Goal: Check status: Check status

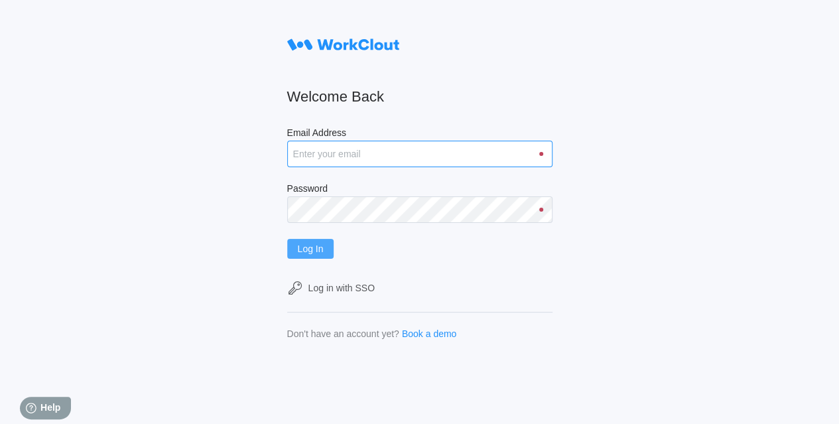
type input "[EMAIL_ADDRESS][DOMAIN_NAME]"
click at [312, 254] on button "Log In" at bounding box center [310, 249] width 47 height 20
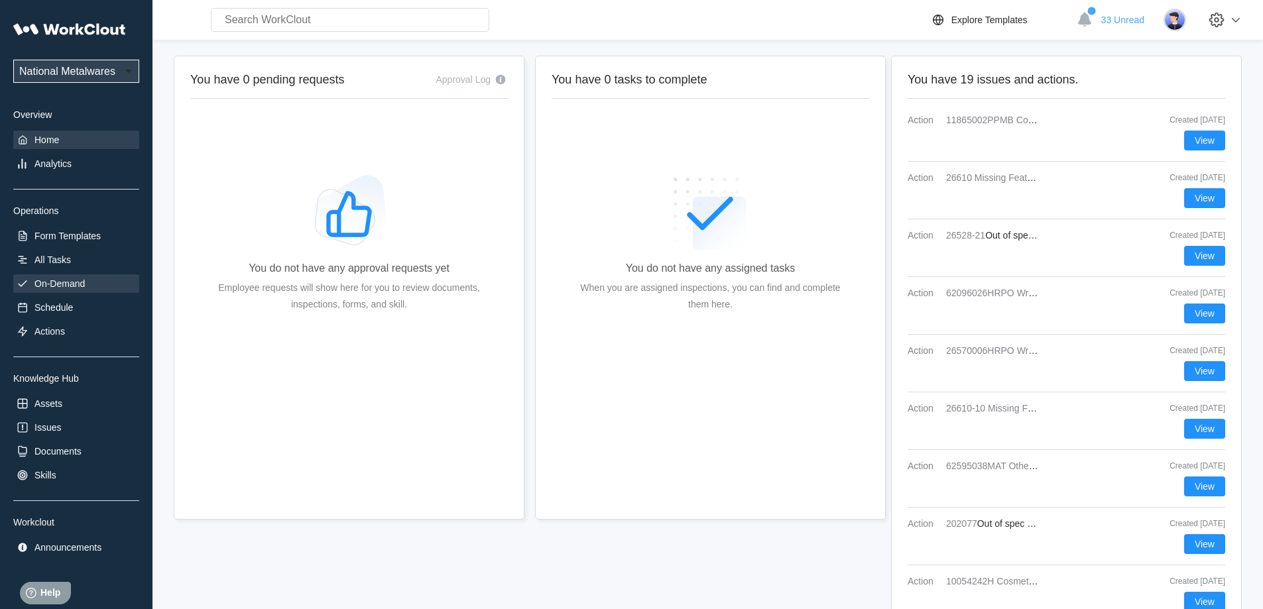
click at [72, 290] on div "On-Demand" at bounding box center [76, 283] width 126 height 19
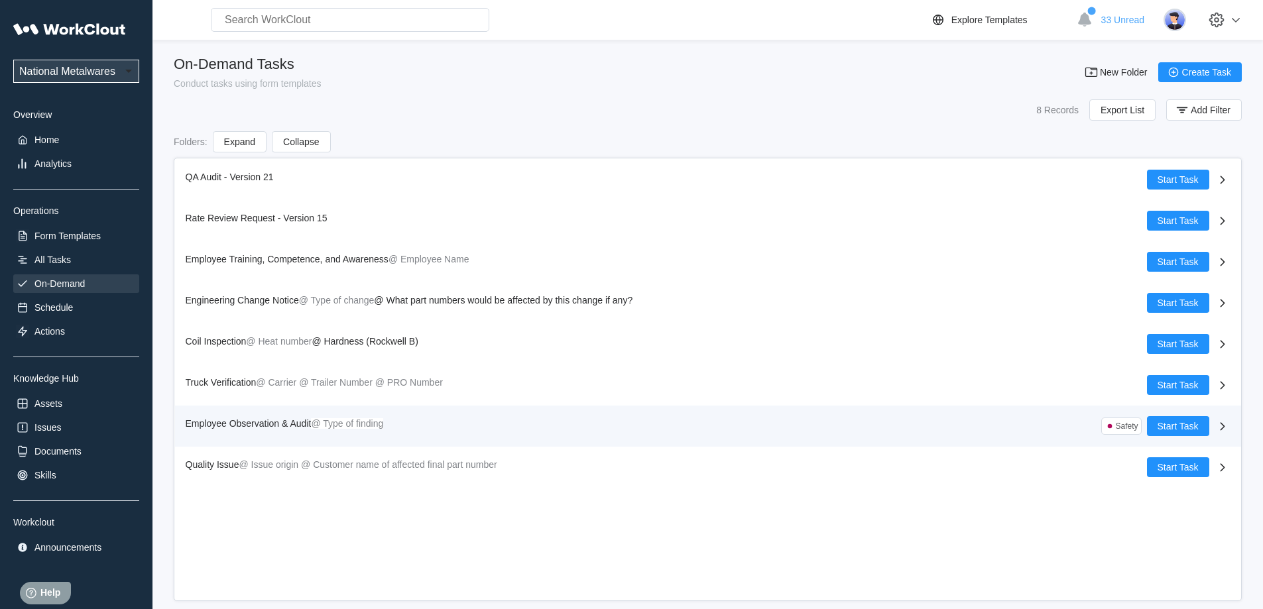
click at [234, 423] on span "Employee Observation & Audit" at bounding box center [249, 423] width 126 height 11
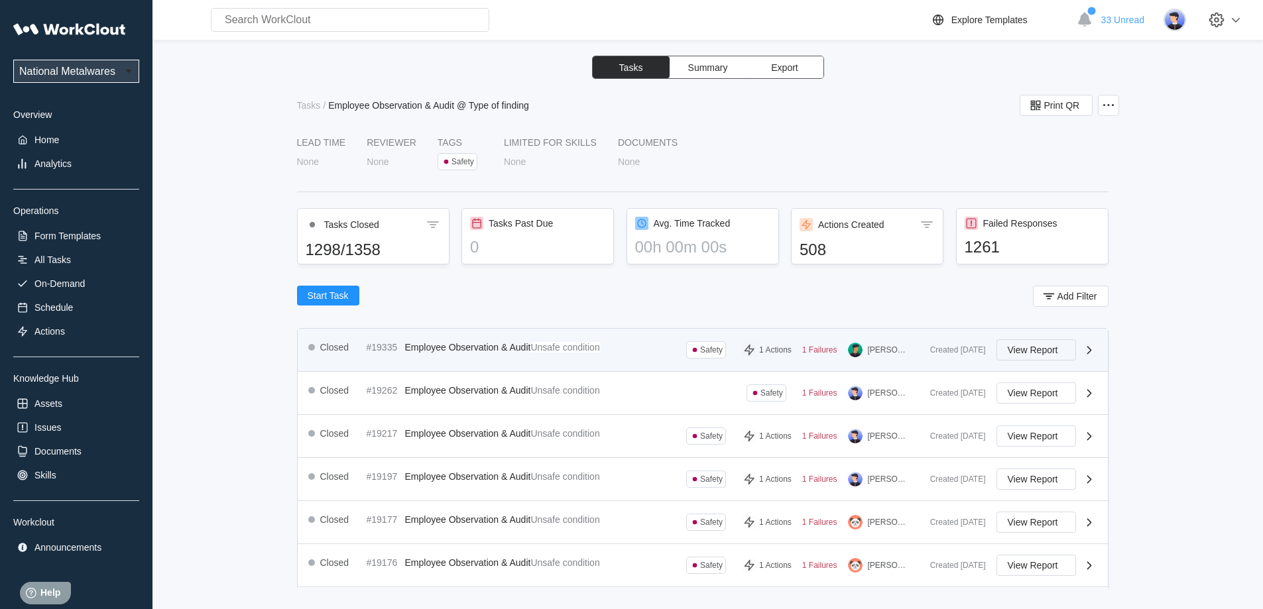
click at [838, 354] on span "View Report" at bounding box center [1033, 349] width 50 height 9
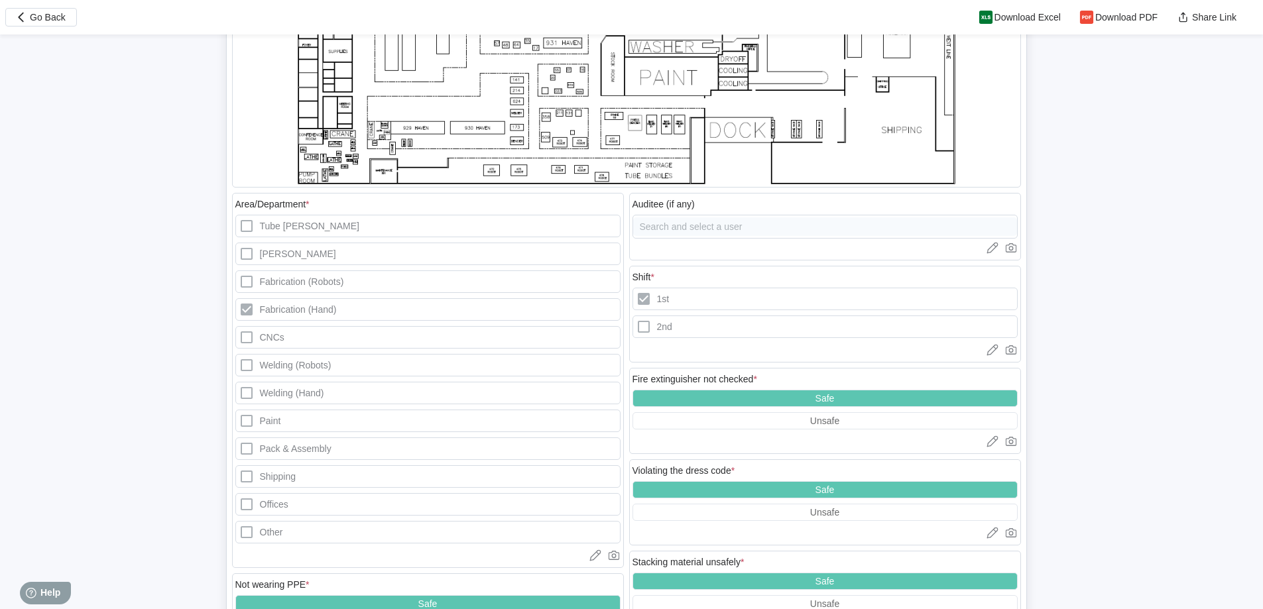
scroll to position [1127, 0]
